Goal: Task Accomplishment & Management: Use online tool/utility

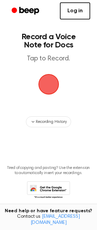
click at [79, 16] on link "Log in" at bounding box center [75, 10] width 30 height 17
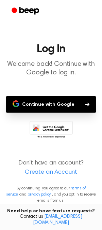
click at [85, 107] on button "Continue with Google" at bounding box center [51, 104] width 91 height 16
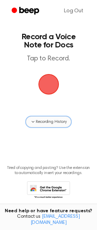
click at [53, 122] on span "Recording History" at bounding box center [51, 122] width 31 height 6
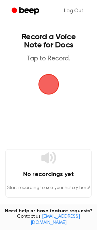
click at [45, 85] on span "button" at bounding box center [48, 84] width 19 height 19
